Goal: Check status: Check status

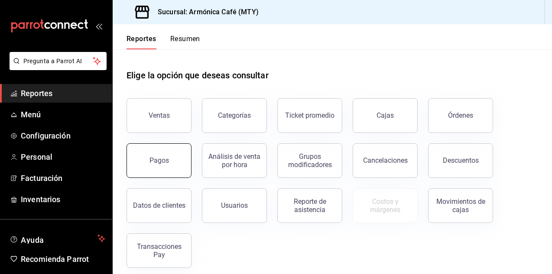
click at [160, 173] on button "Pagos" at bounding box center [159, 161] width 65 height 35
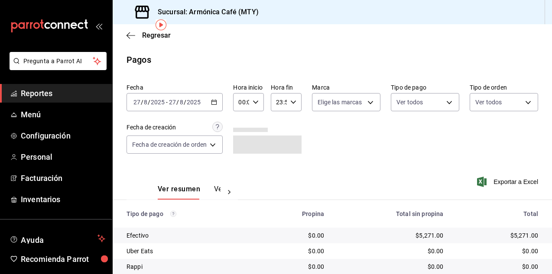
scroll to position [61, 0]
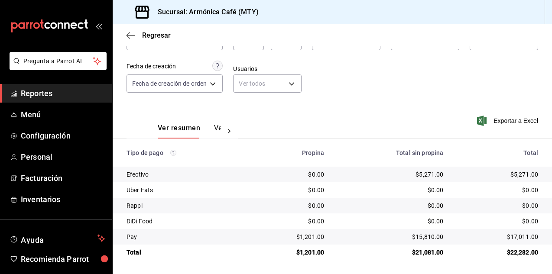
click at [155, 41] on div "Regresar" at bounding box center [333, 35] width 440 height 22
click at [152, 33] on span "Regresar" at bounding box center [156, 35] width 29 height 8
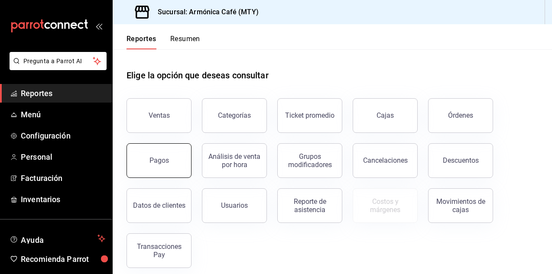
click at [177, 174] on button "Pagos" at bounding box center [159, 161] width 65 height 35
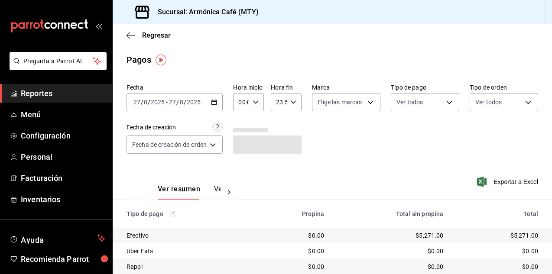
click at [214, 101] on icon "button" at bounding box center [214, 102] width 6 height 6
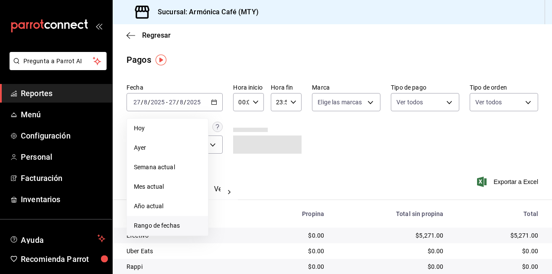
click at [155, 228] on span "Rango de fechas" at bounding box center [167, 226] width 67 height 9
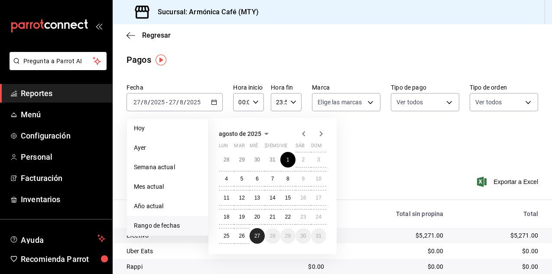
click at [256, 235] on abbr "27" at bounding box center [258, 236] width 6 height 6
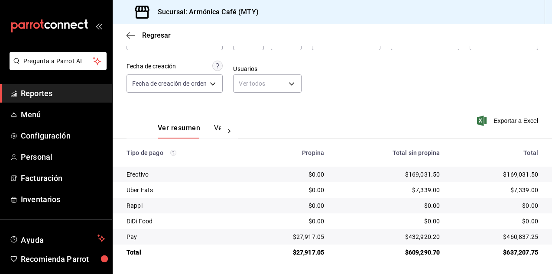
scroll to position [61, 0]
